Goal: Task Accomplishment & Management: Manage account settings

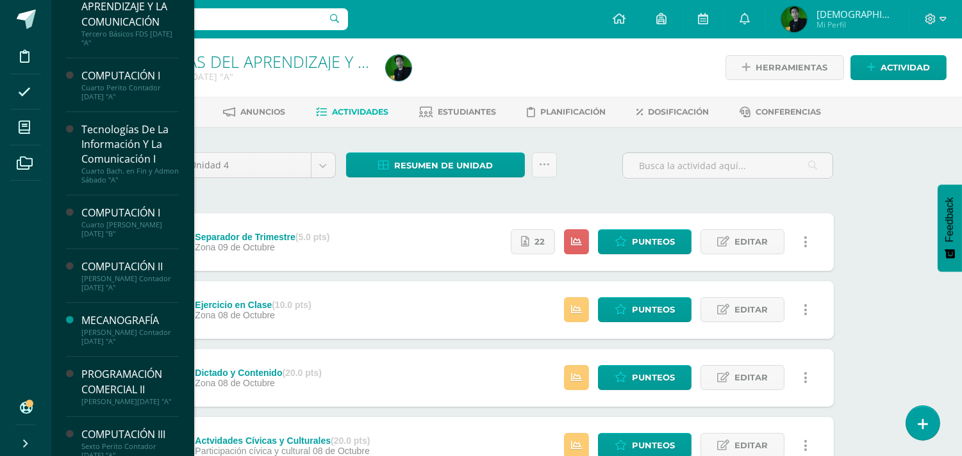
scroll to position [114, 0]
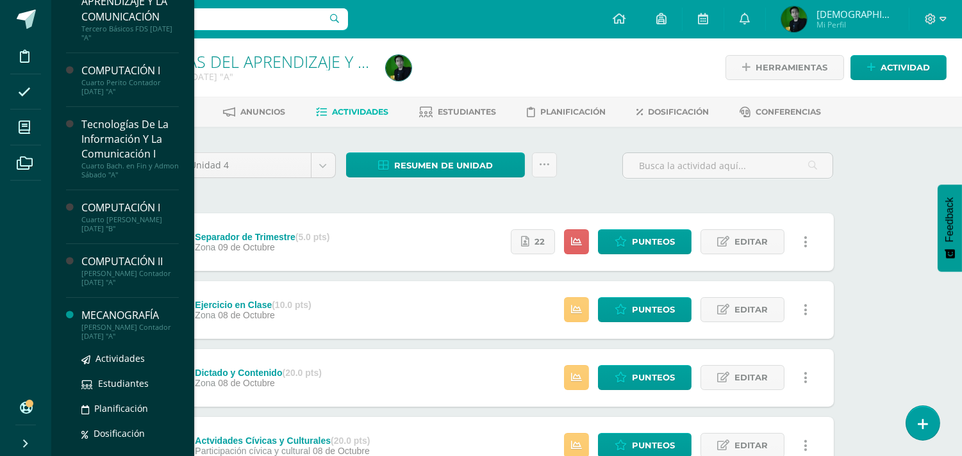
click at [127, 323] on div "[PERSON_NAME] Contador [DATE] "A"" at bounding box center [129, 332] width 97 height 18
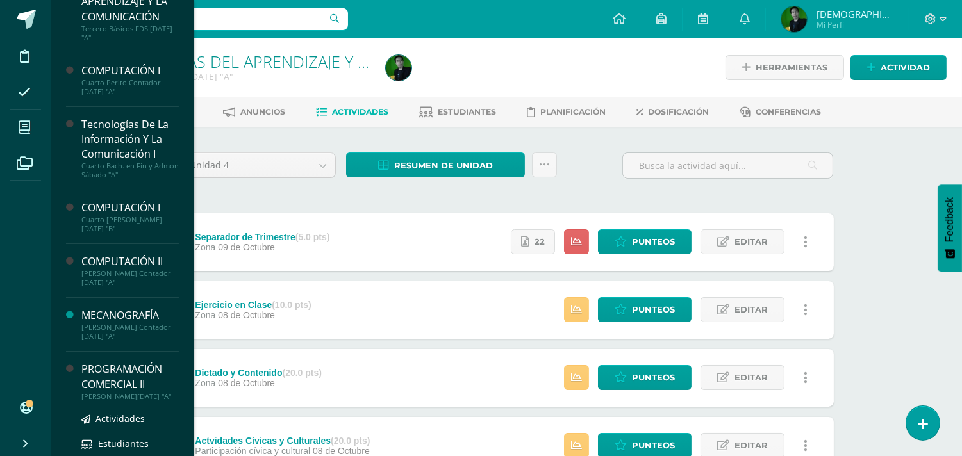
click at [111, 376] on div "PROGRAMACIÓN COMERCIAL II" at bounding box center [129, 376] width 97 height 29
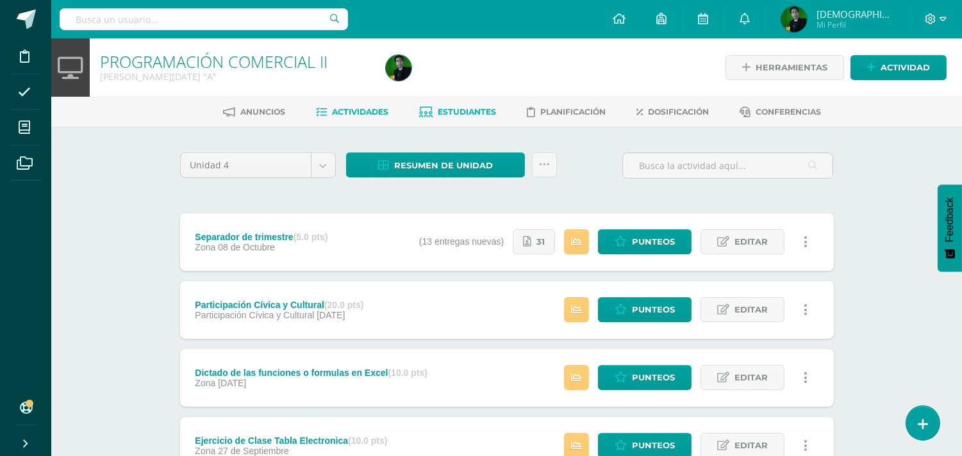
click at [475, 111] on span "Estudiantes" at bounding box center [467, 112] width 58 height 10
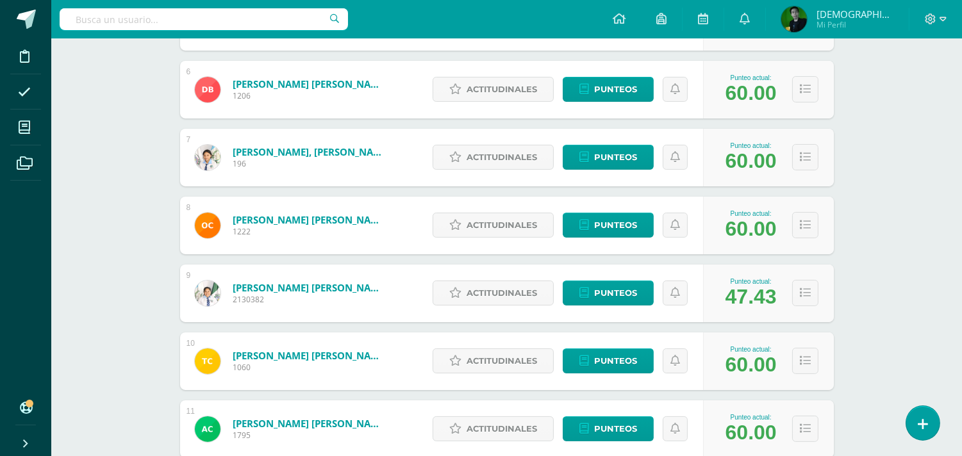
scroll to position [809, 0]
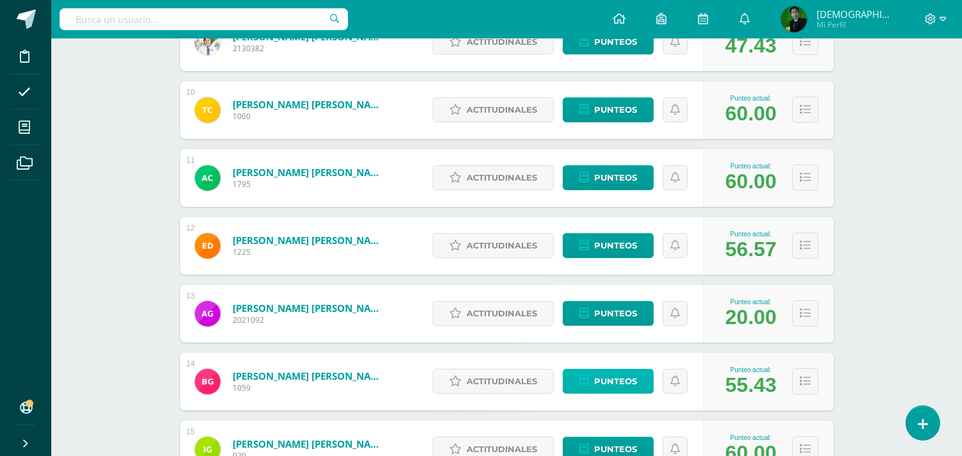
click at [609, 379] on span "Punteos" at bounding box center [615, 382] width 43 height 24
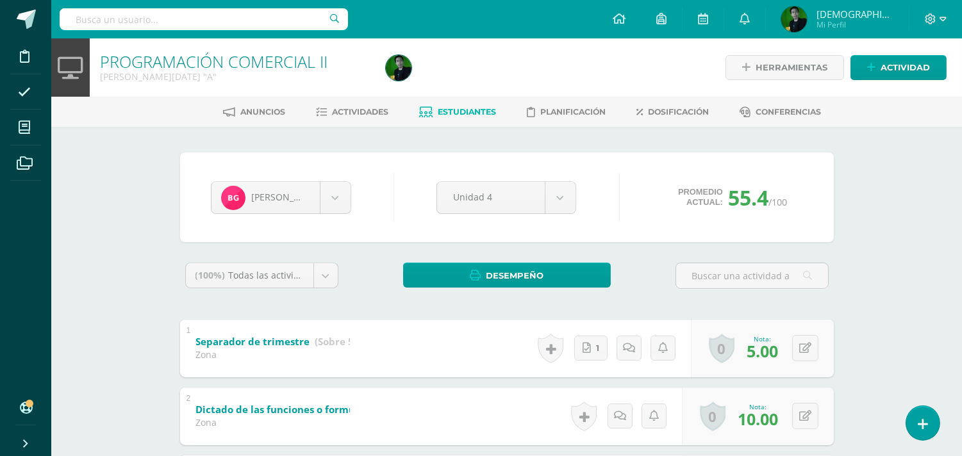
click at [483, 117] on link "Estudiantes" at bounding box center [457, 112] width 77 height 21
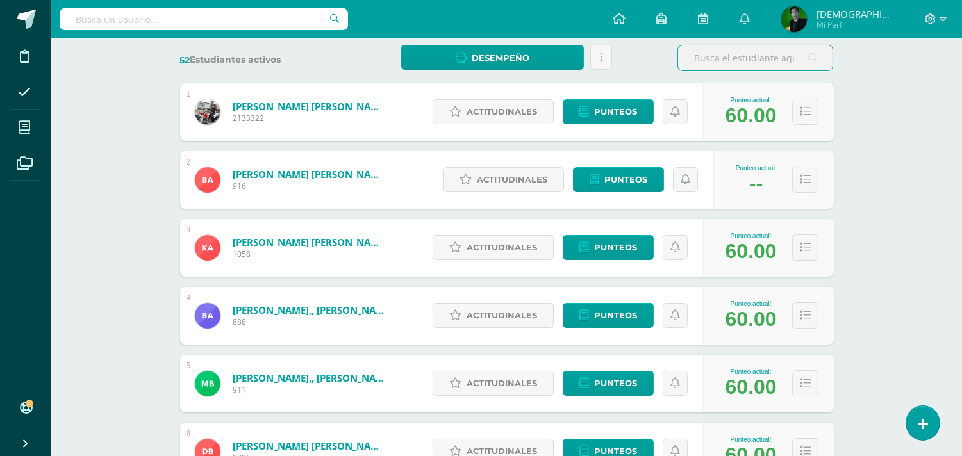
scroll to position [199, 0]
